Goal: Check status: Check status

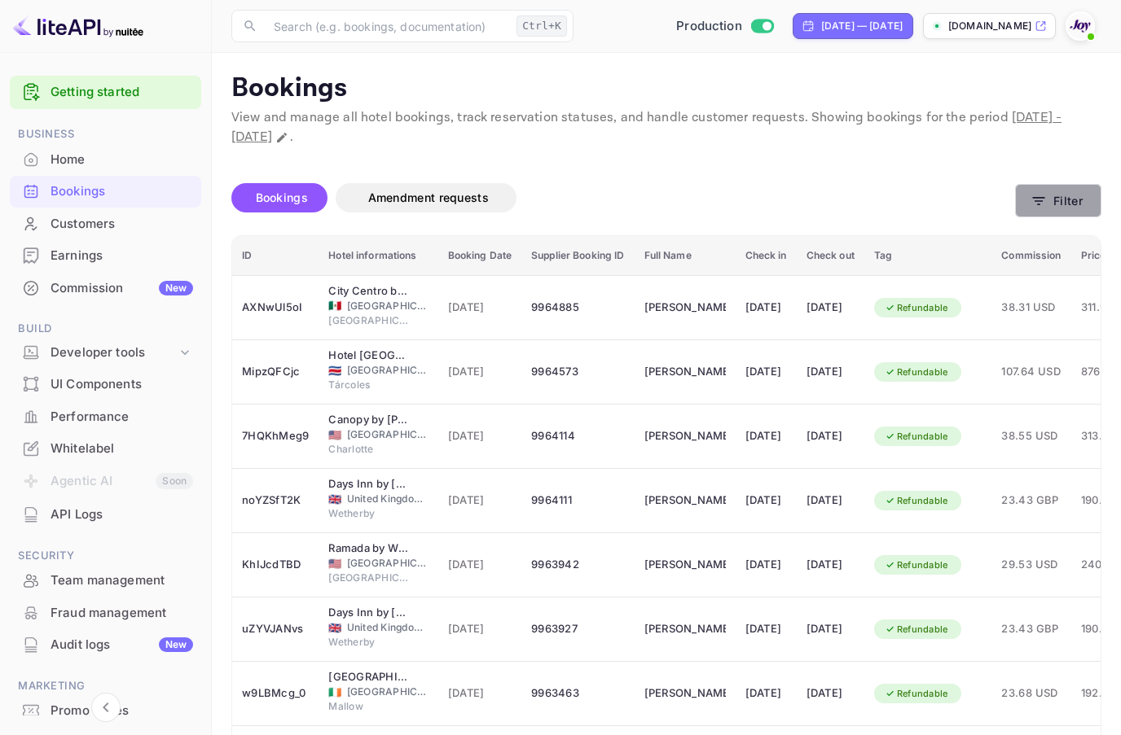
click at [1060, 200] on button "Filter" at bounding box center [1058, 200] width 86 height 33
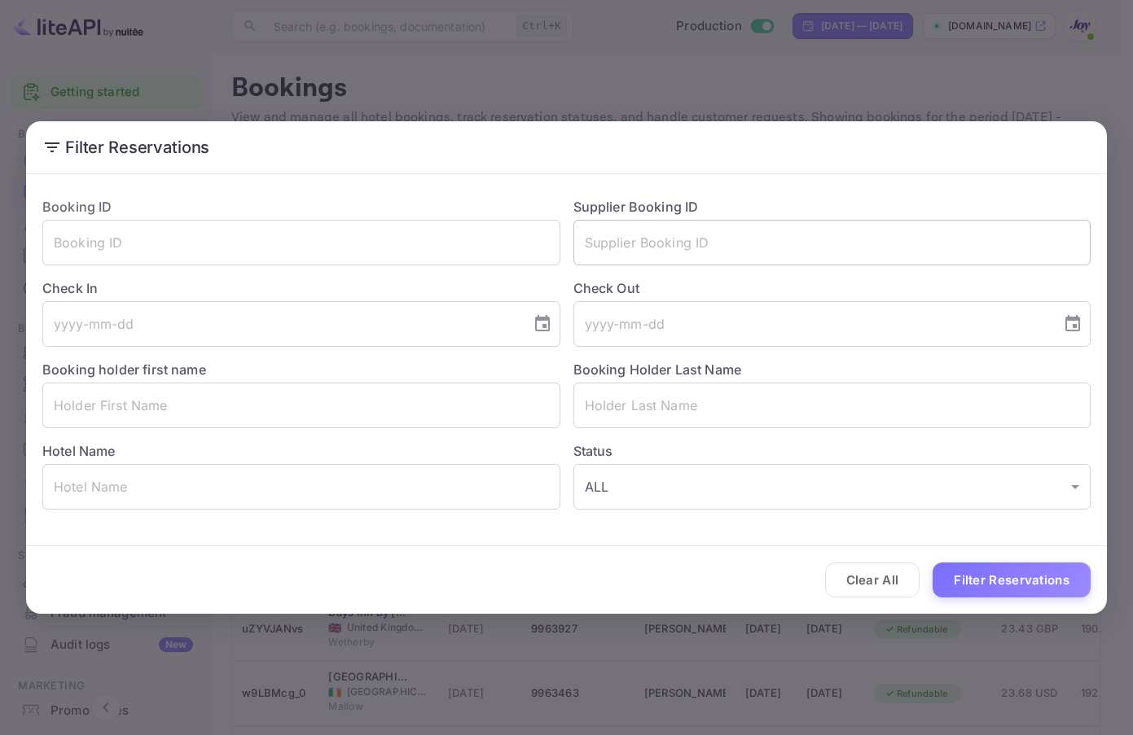
click at [744, 257] on input "text" at bounding box center [832, 243] width 518 height 46
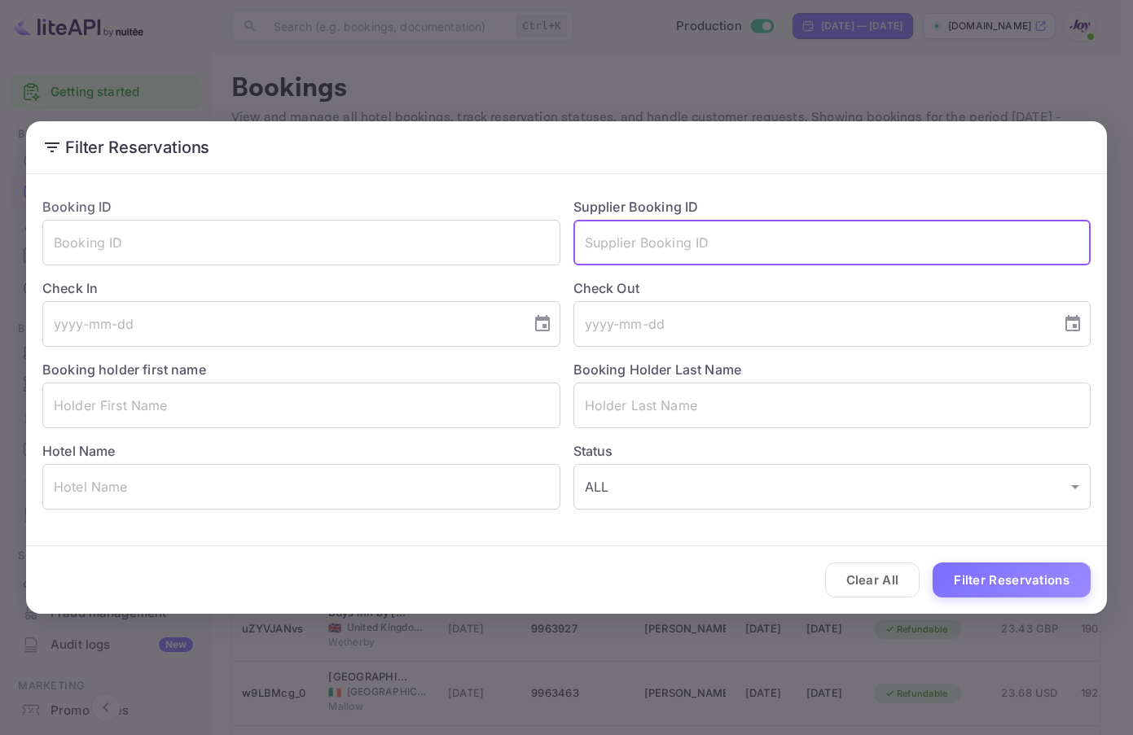
paste input "7227491"
type input "7227491"
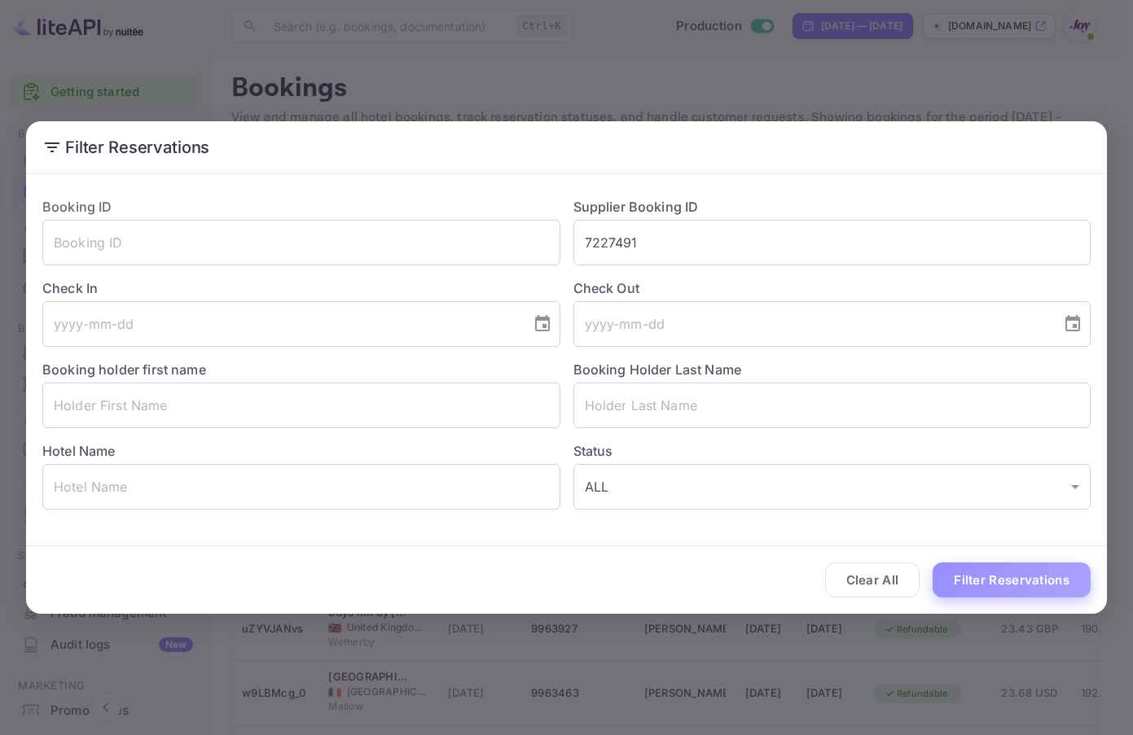
click at [1017, 579] on button "Filter Reservations" at bounding box center [1012, 580] width 158 height 35
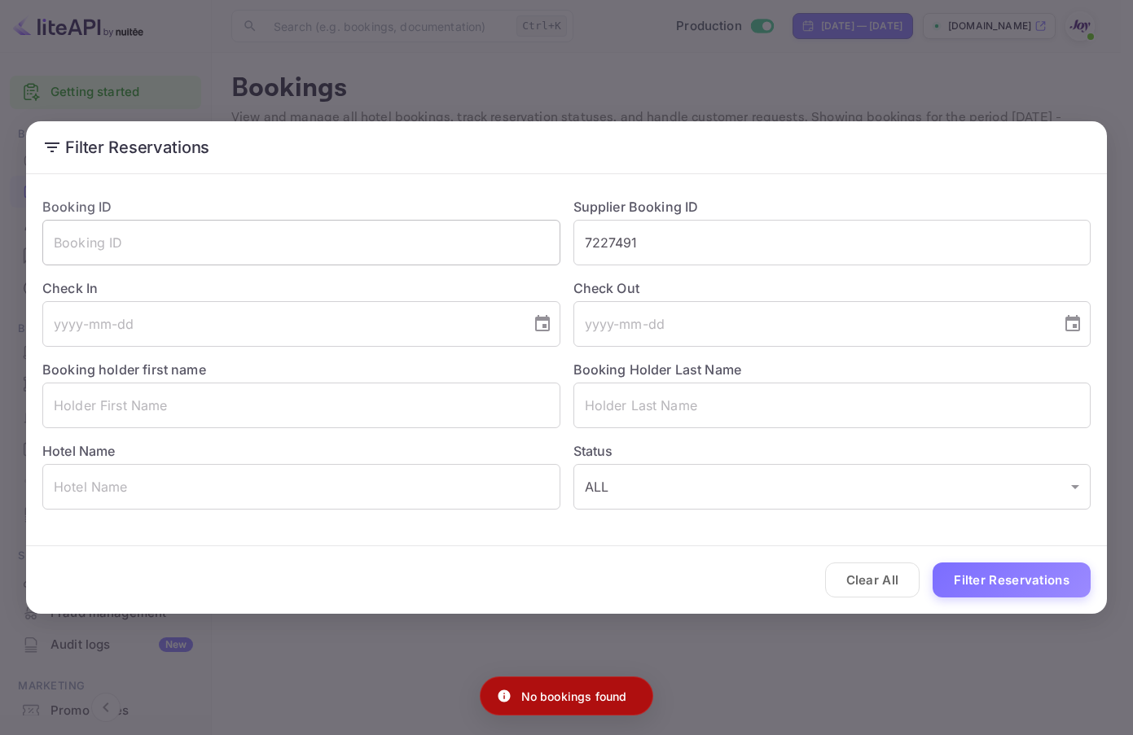
drag, startPoint x: 712, startPoint y: 246, endPoint x: 370, endPoint y: 248, distance: 342.1
click at [370, 248] on div "Booking ID ​ Supplier Booking ID 7227491 ​ Check In ​ Check Out ​ Booking holde…" at bounding box center [559, 347] width 1061 height 326
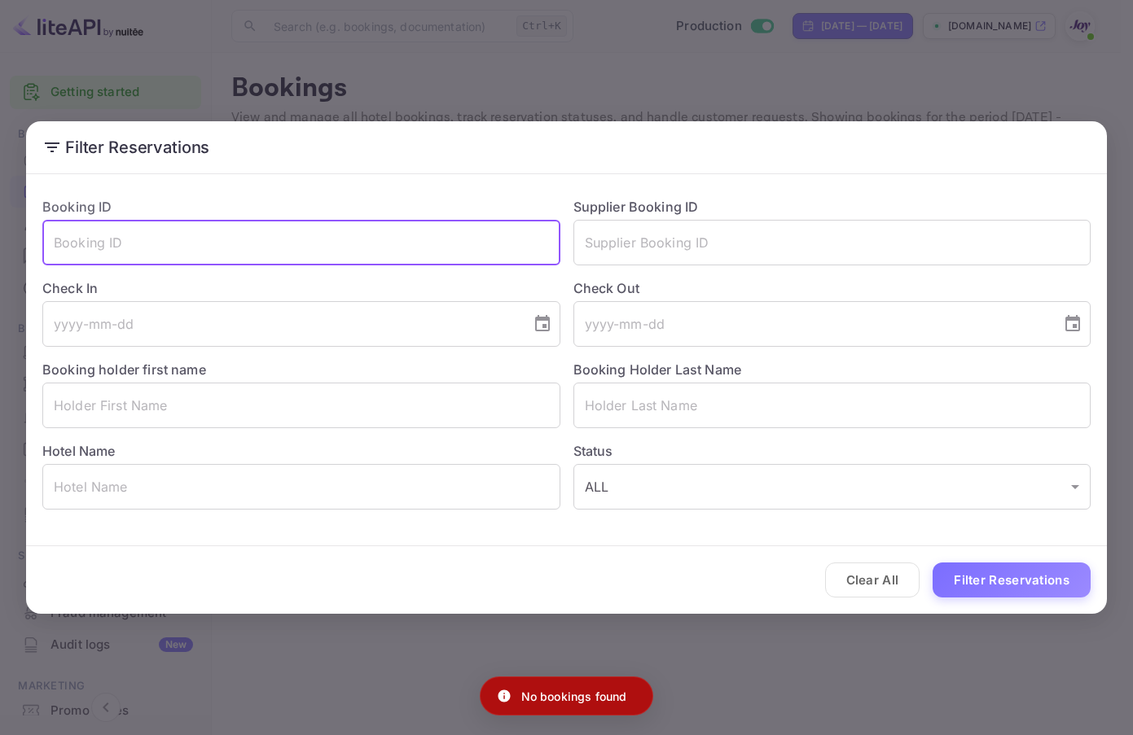
click at [203, 244] on input "text" at bounding box center [301, 243] width 518 height 46
paste input "7227491"
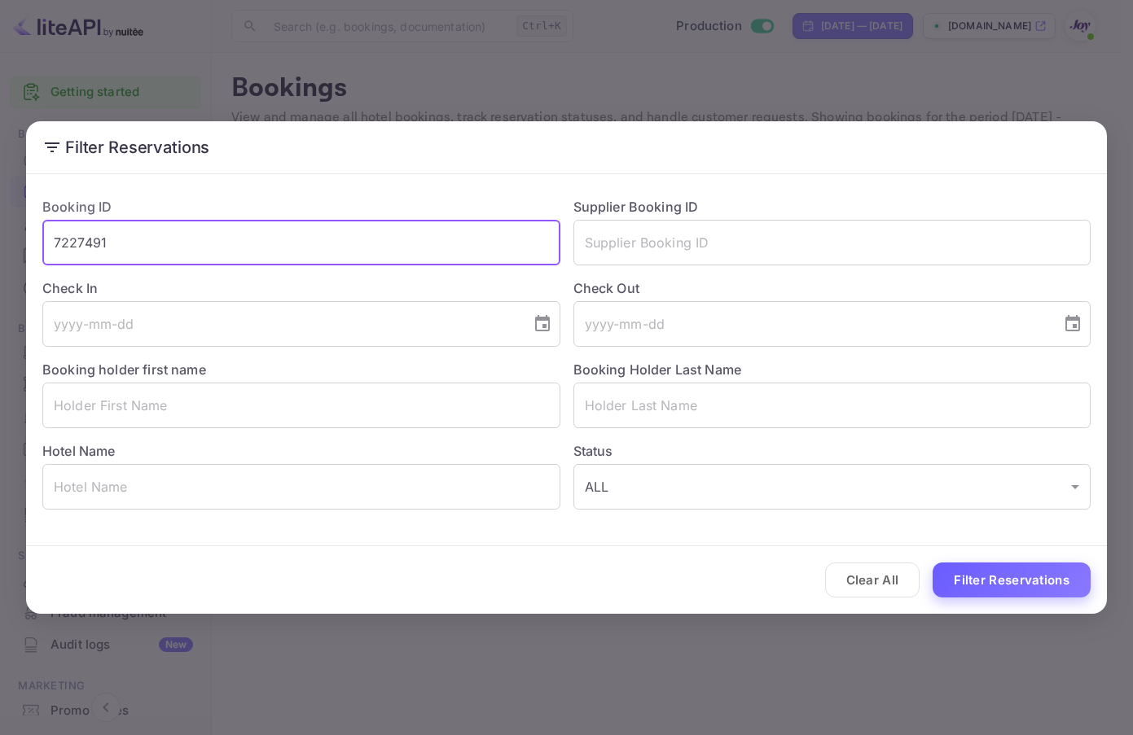
type input "7227491"
click at [1028, 564] on button "Filter Reservations" at bounding box center [1012, 580] width 158 height 35
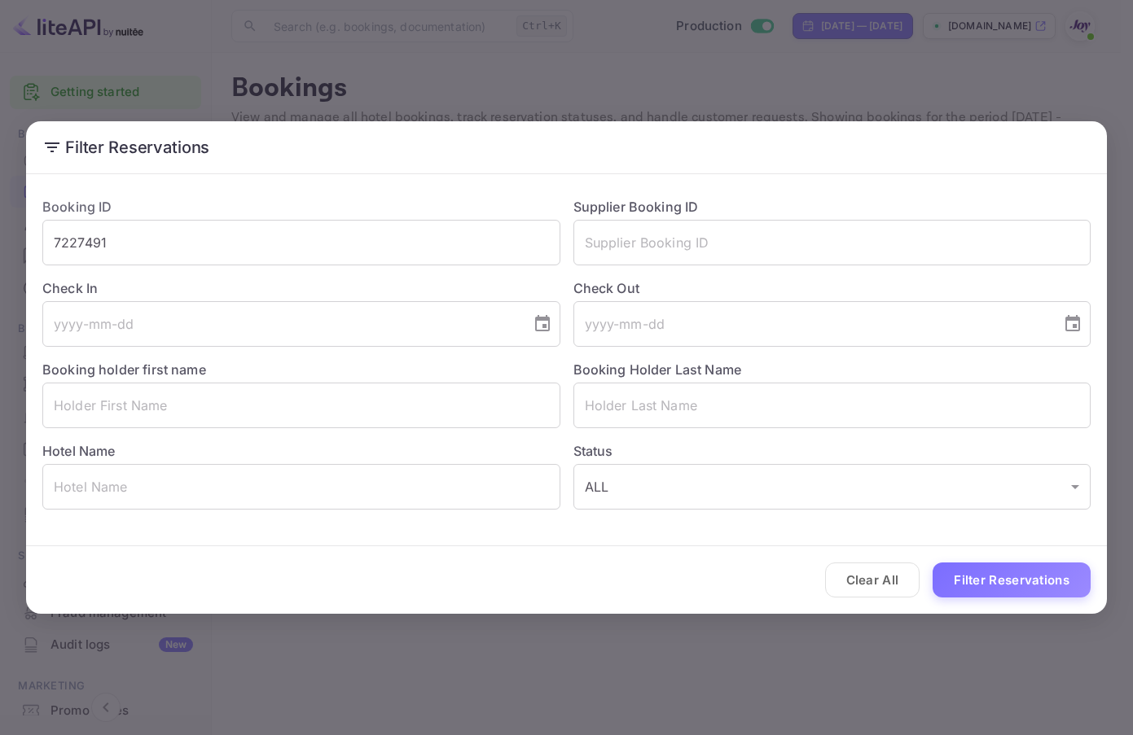
click at [899, 50] on div "Filter Reservations Booking ID 7227491 ​ Supplier Booking ID ​ Check In ​ Check…" at bounding box center [566, 367] width 1133 height 735
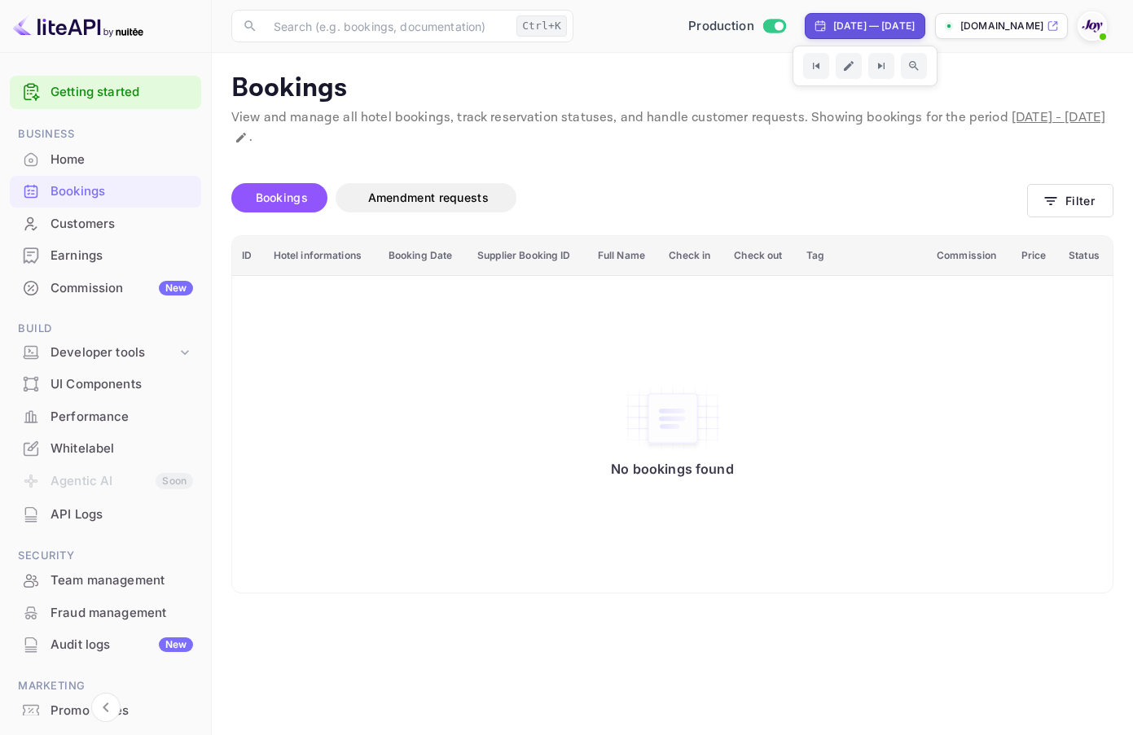
click at [838, 30] on div "[DATE] — [DATE]" at bounding box center [873, 26] width 81 height 15
select select "8"
select select "2025"
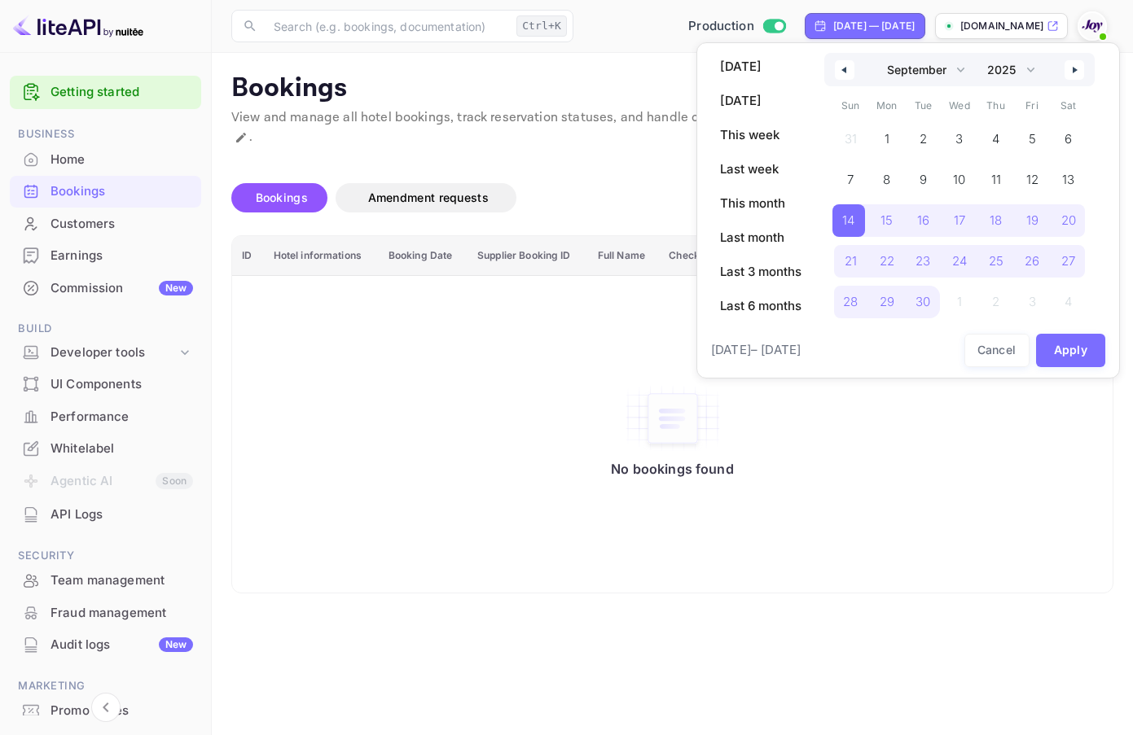
click at [847, 60] on button "button" at bounding box center [845, 70] width 20 height 20
select select "7"
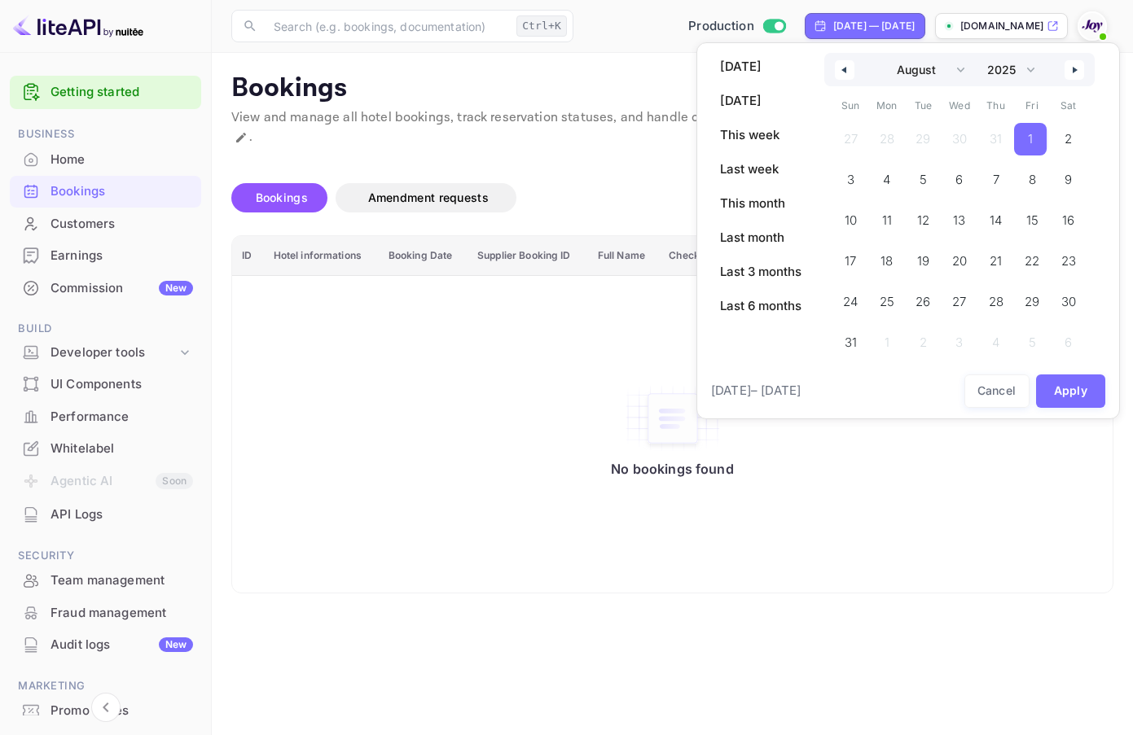
click at [1038, 136] on span "1" at bounding box center [1030, 139] width 33 height 33
click at [1090, 389] on button "Apply" at bounding box center [1071, 391] width 70 height 33
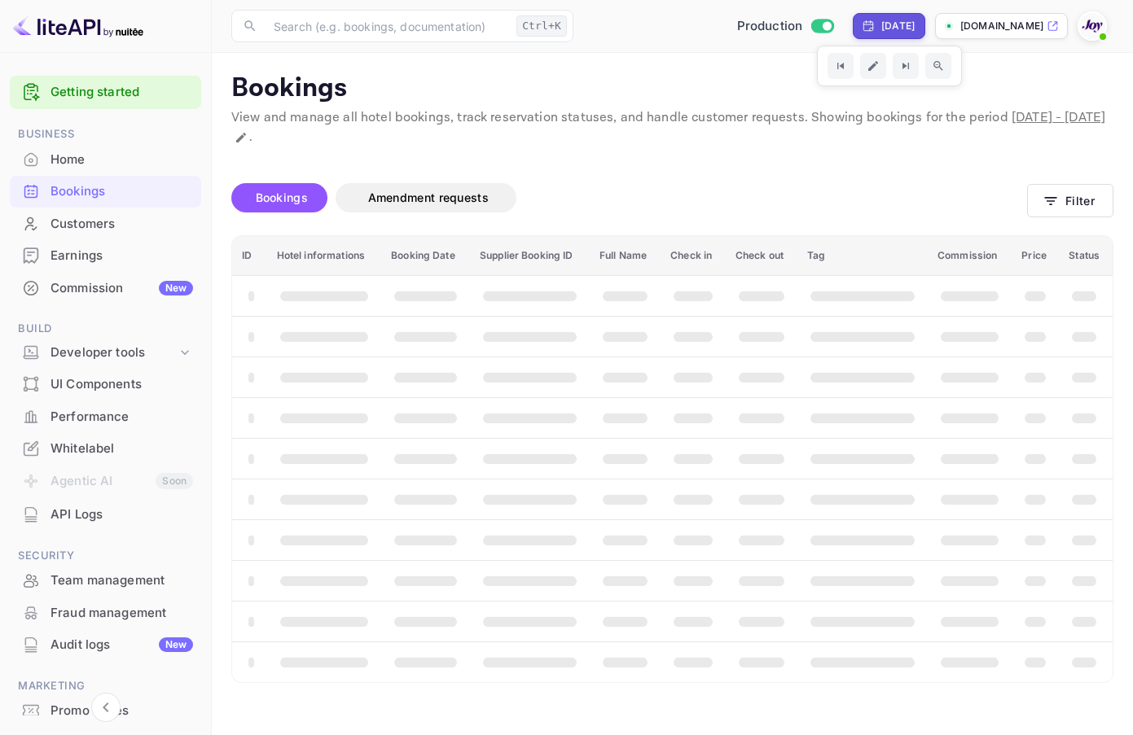
click at [889, 30] on div "[DATE]" at bounding box center [897, 26] width 33 height 15
select select "7"
select select "2025"
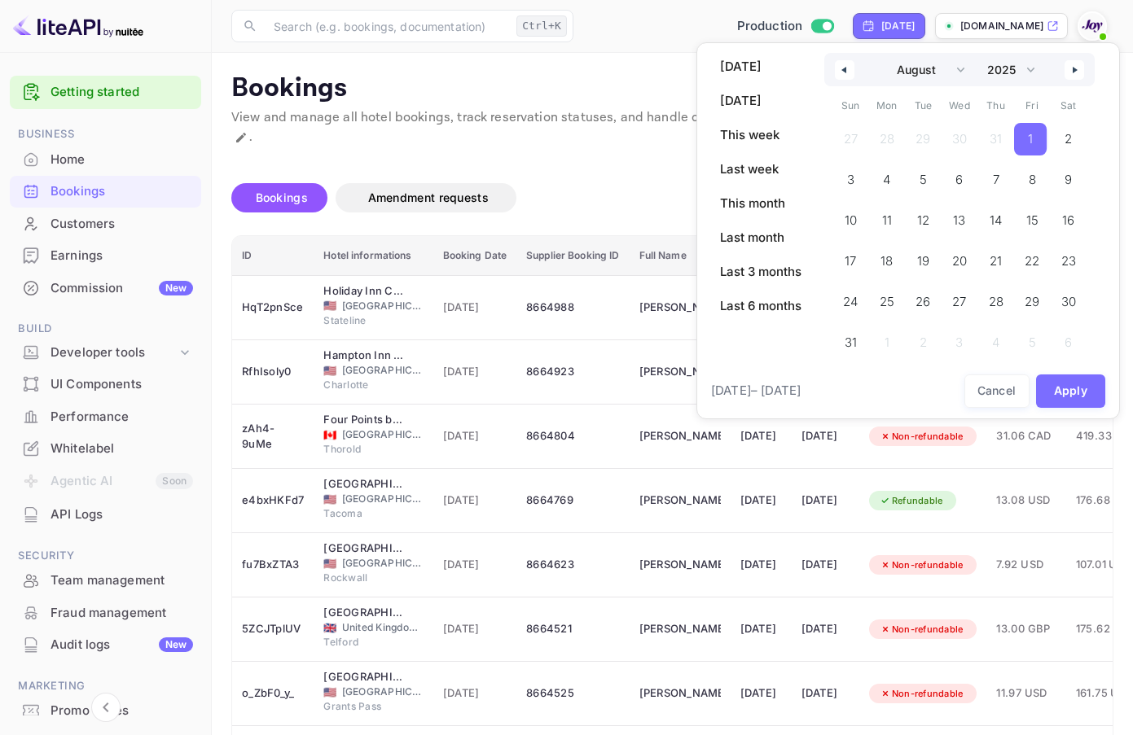
click at [1034, 139] on span "1" at bounding box center [1030, 139] width 33 height 33
click at [951, 63] on select "January February March April May June July August September October November De…" at bounding box center [925, 69] width 92 height 33
click at [879, 53] on select "January February March April May June July August September October November De…" at bounding box center [925, 69] width 92 height 33
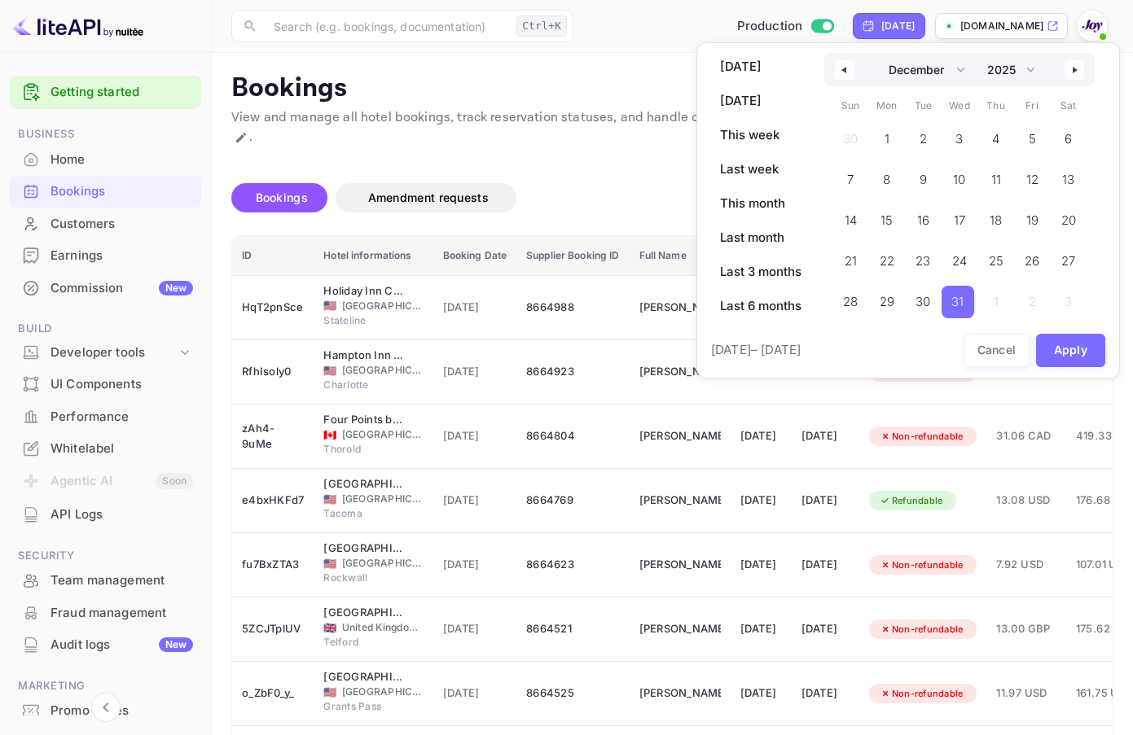
click at [955, 302] on span "31" at bounding box center [957, 302] width 12 height 29
select select "7"
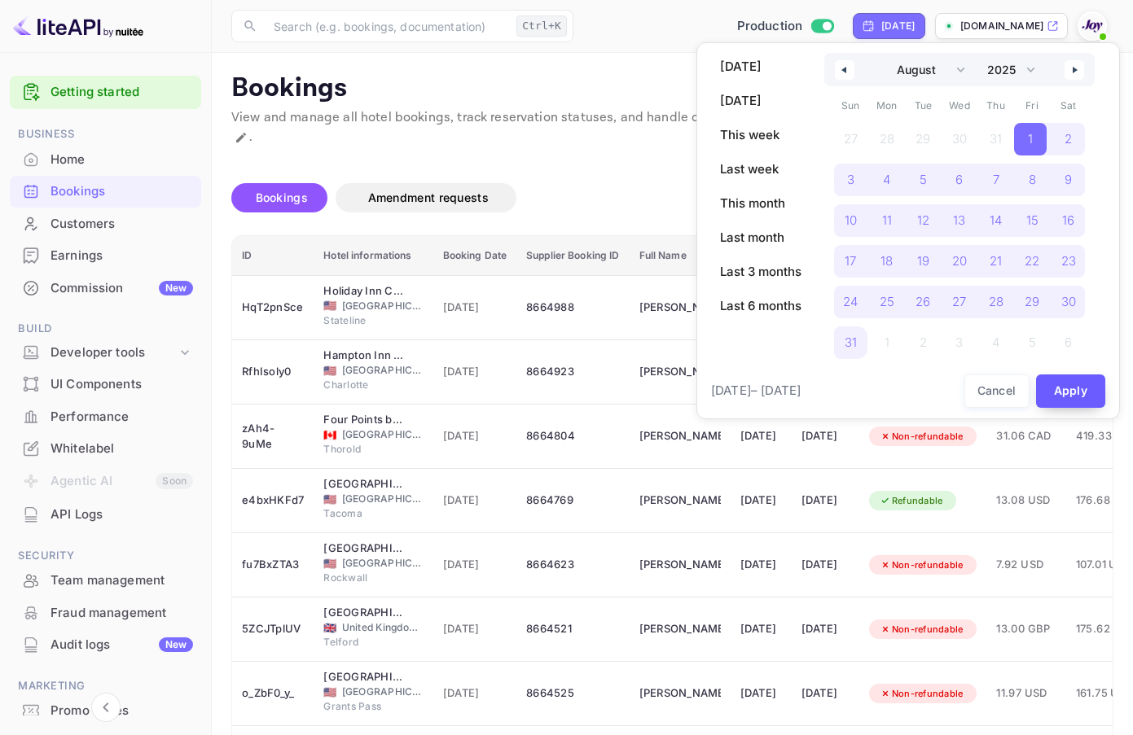
click at [1069, 377] on button "Apply" at bounding box center [1071, 391] width 70 height 33
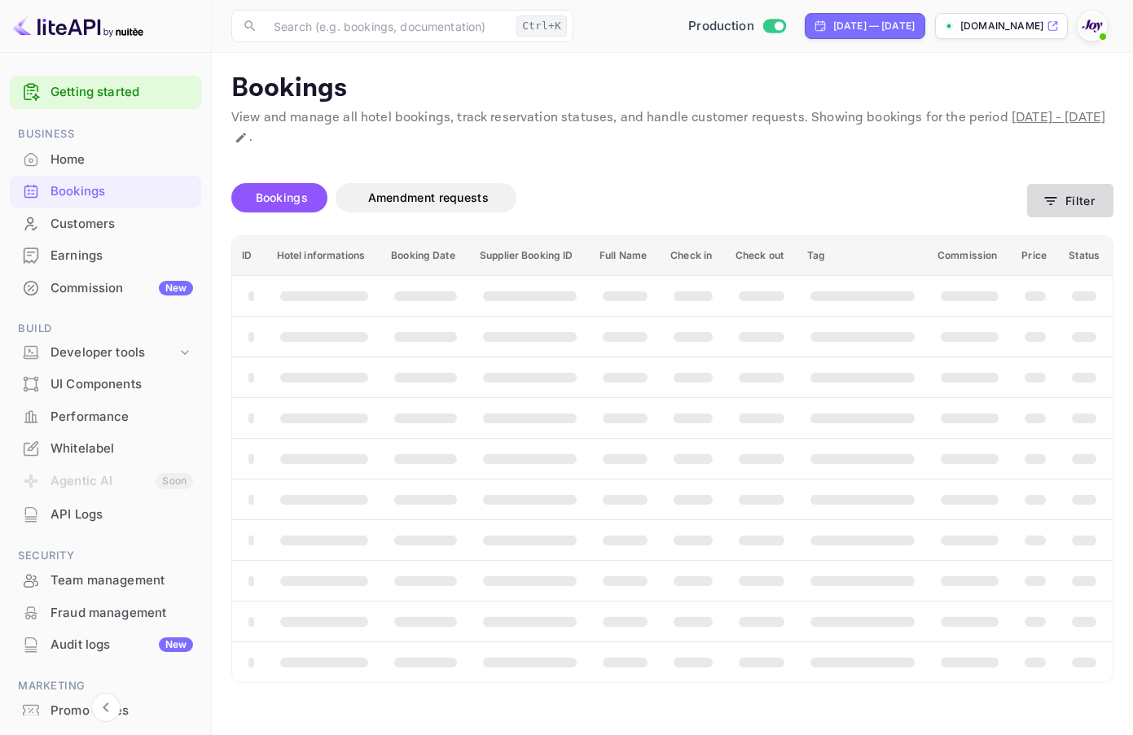
click at [1086, 202] on button "Filter" at bounding box center [1070, 200] width 86 height 33
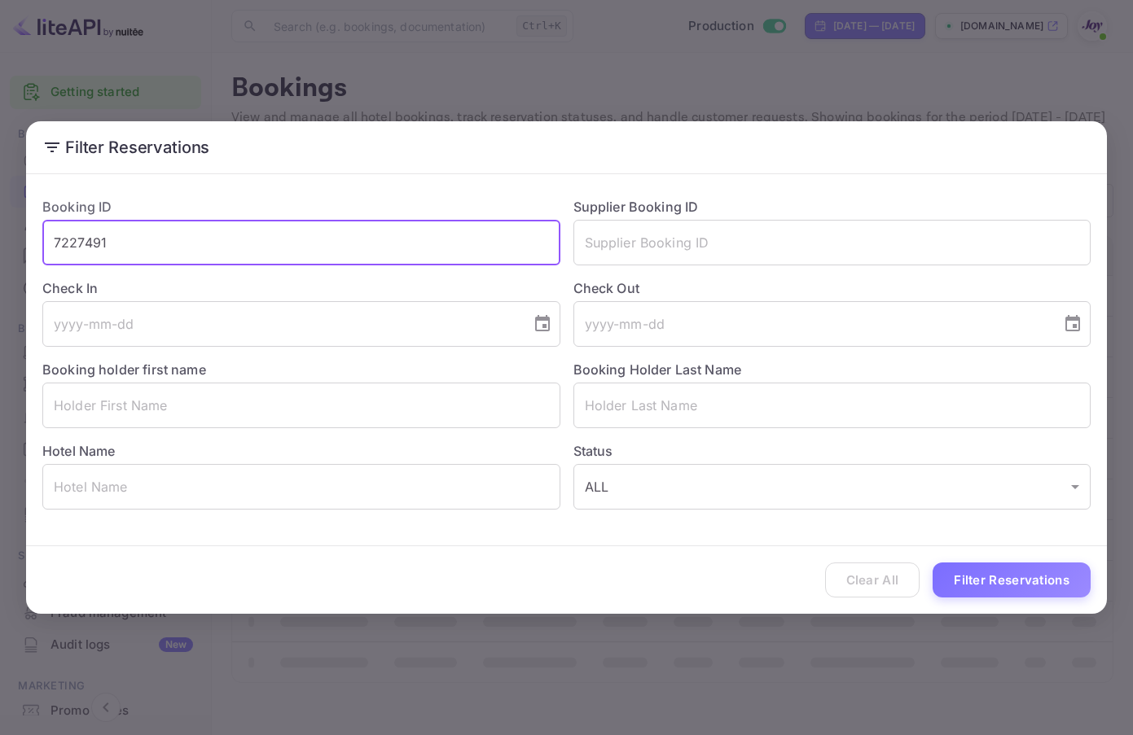
click at [337, 264] on input "7227491" at bounding box center [301, 243] width 518 height 46
click at [1028, 573] on button "Filter Reservations" at bounding box center [1012, 580] width 158 height 35
drag, startPoint x: 301, startPoint y: 251, endPoint x: -7, endPoint y: 231, distance: 308.5
click at [0, 231] on html "Getting started Business Home Bookings Customers Earnings Commission New Build …" at bounding box center [566, 367] width 1133 height 735
click at [725, 235] on input "text" at bounding box center [832, 243] width 518 height 46
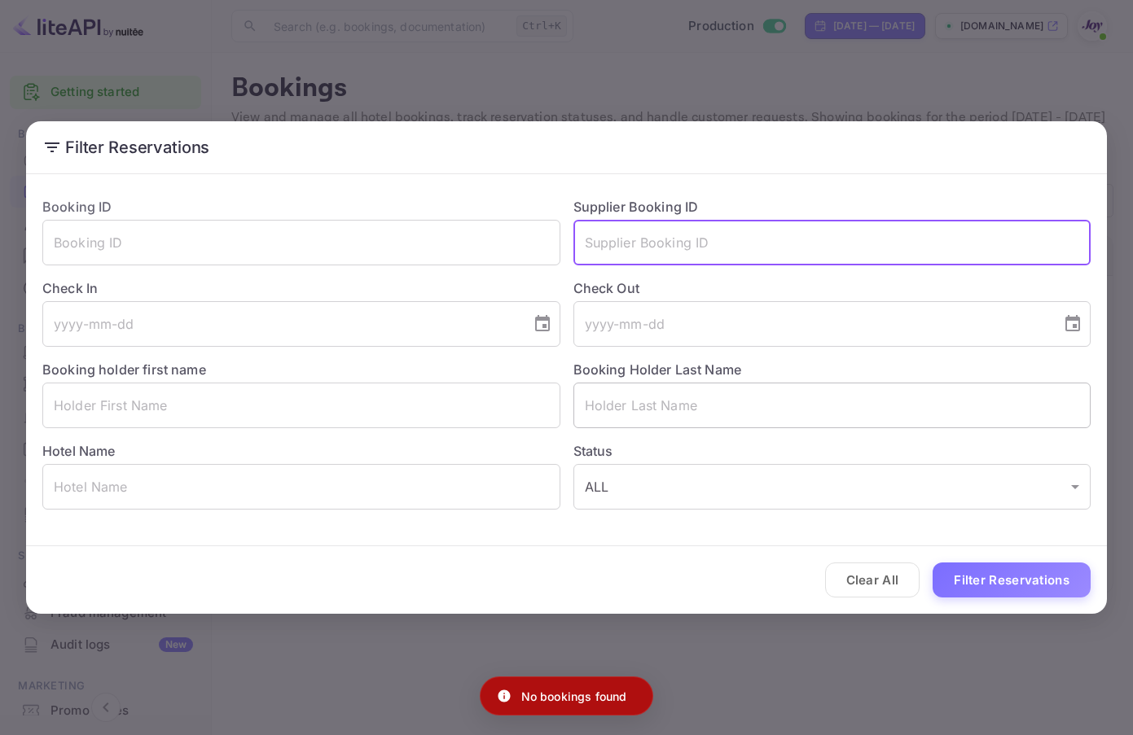
paste input "7227491"
type input "7227491"
click at [1019, 578] on button "Filter Reservations" at bounding box center [1012, 580] width 158 height 35
